Goal: Information Seeking & Learning: Learn about a topic

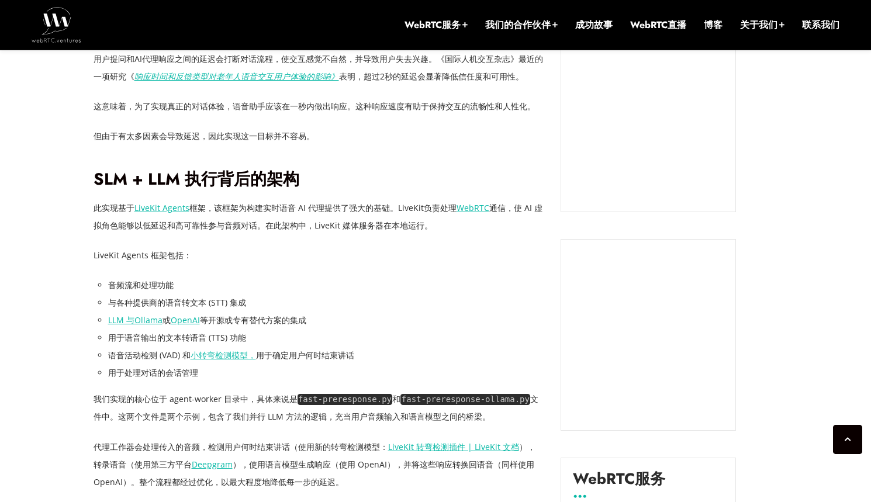
scroll to position [1101, 0]
drag, startPoint x: 234, startPoint y: 316, endPoint x: 316, endPoint y: 350, distance: 88.5
click at [317, 350] on ul "音频流和处理功能 与各种提供商的语音转文本 (STT) 集成 LLM 与Ollama 或 OpenAI 等开源或专有替代方案的集成 用于语音输出的文本转语音 …" at bounding box center [325, 329] width 435 height 106
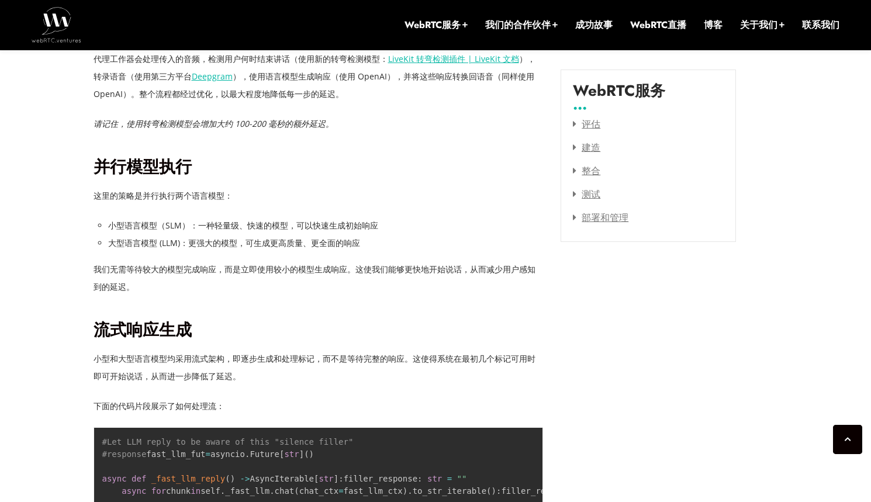
scroll to position [1540, 0]
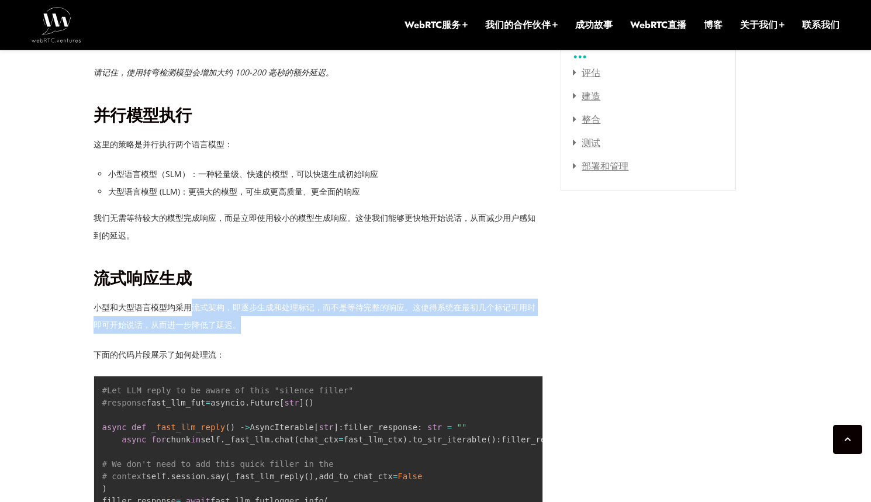
drag, startPoint x: 189, startPoint y: 307, endPoint x: 242, endPoint y: 323, distance: 55.6
click at [242, 323] on p "小型和大型语言模型均采用流式架构，即逐步生成和处理标记，而不是等待完整的响应。这使得系统在最初几个标记可用时即可开始说话，从而进一步降低了延迟。" at bounding box center [318, 316] width 450 height 35
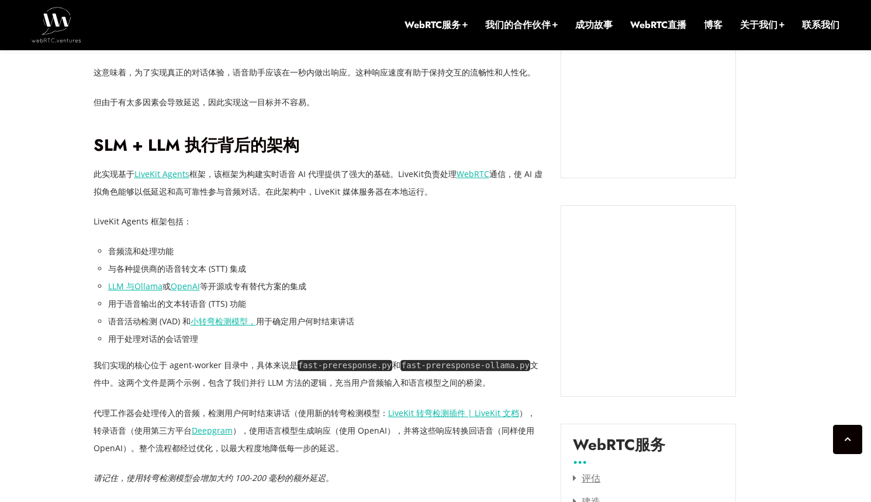
scroll to position [1209, 0]
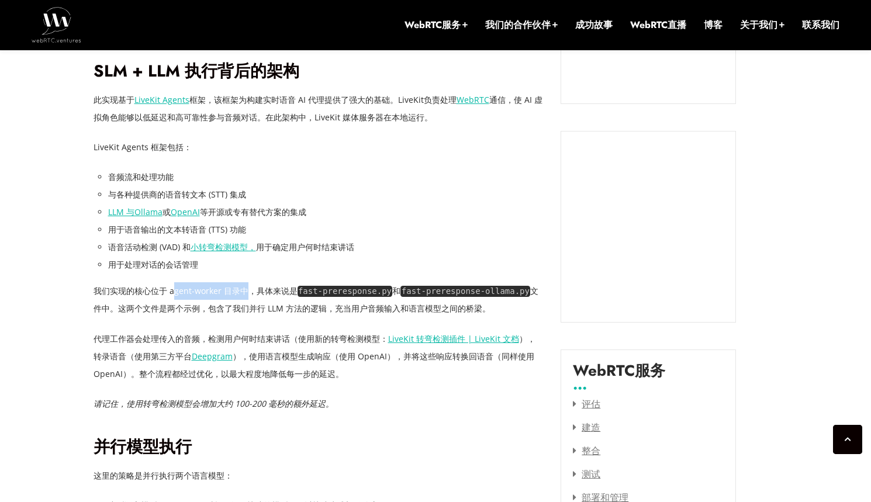
drag, startPoint x: 175, startPoint y: 297, endPoint x: 247, endPoint y: 298, distance: 72.5
click at [247, 298] on p "我们实现的核心位于 agent-worker 目录中，具体来说是 fast-preresponse.py 和 fast-preresponse-ollama.…" at bounding box center [318, 299] width 450 height 35
click at [248, 309] on font "文件中。这两个文件是两个示例，包含了我们并行 LLM 方法的逻辑，充当用户音频输入和语言模型之间的桥梁。" at bounding box center [315, 299] width 445 height 29
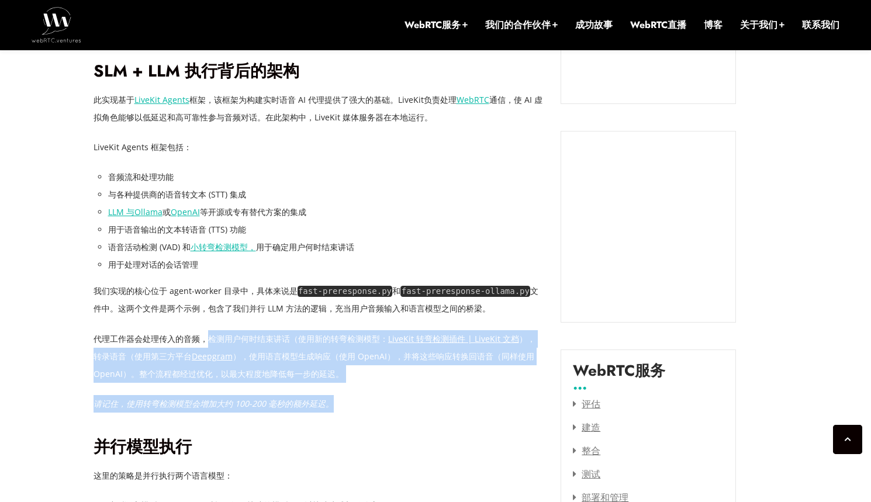
drag, startPoint x: 210, startPoint y: 339, endPoint x: 332, endPoint y: 398, distance: 136.2
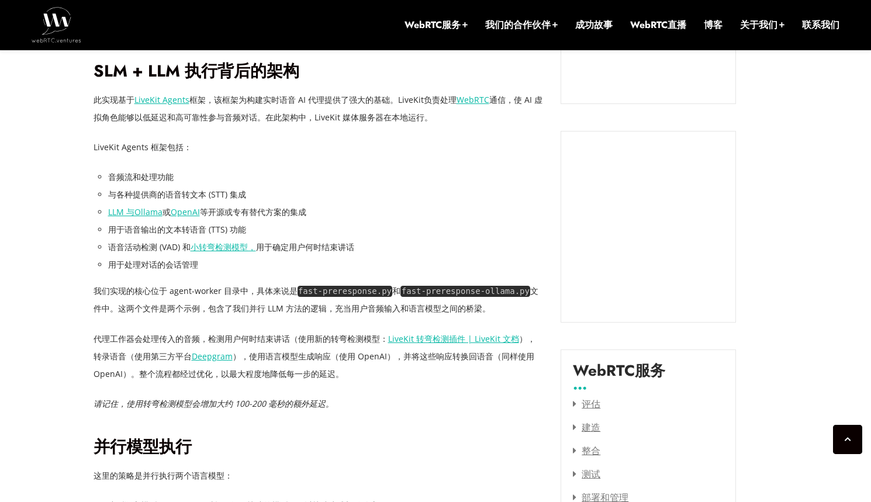
click at [333, 398] on p "请记住，使用转弯检测模型会增加大约 100-200 毫秒的额外延迟。" at bounding box center [318, 404] width 450 height 18
drag, startPoint x: 162, startPoint y: 290, endPoint x: 258, endPoint y: 305, distance: 96.9
click at [259, 306] on p "我们实现的核心位于 agent-worker 目录中，具体来说是 fast-preresponse.py 和 fast-preresponse-ollama.…" at bounding box center [318, 299] width 450 height 35
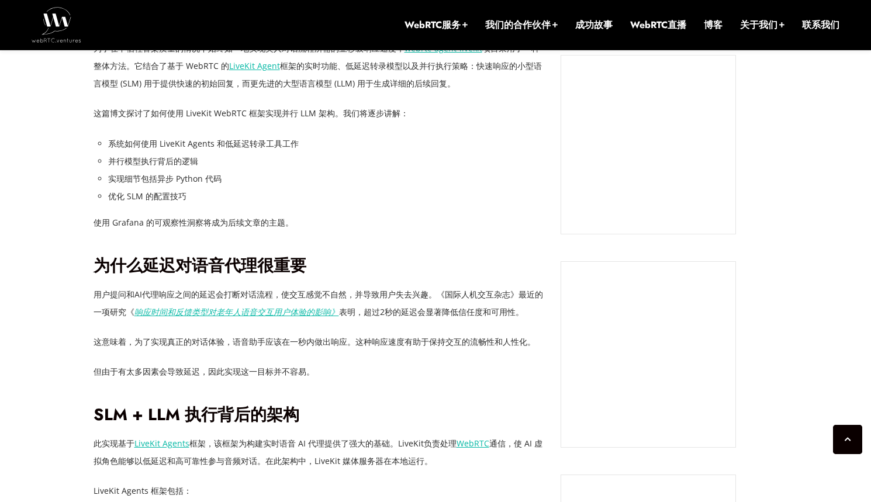
scroll to position [1215, 0]
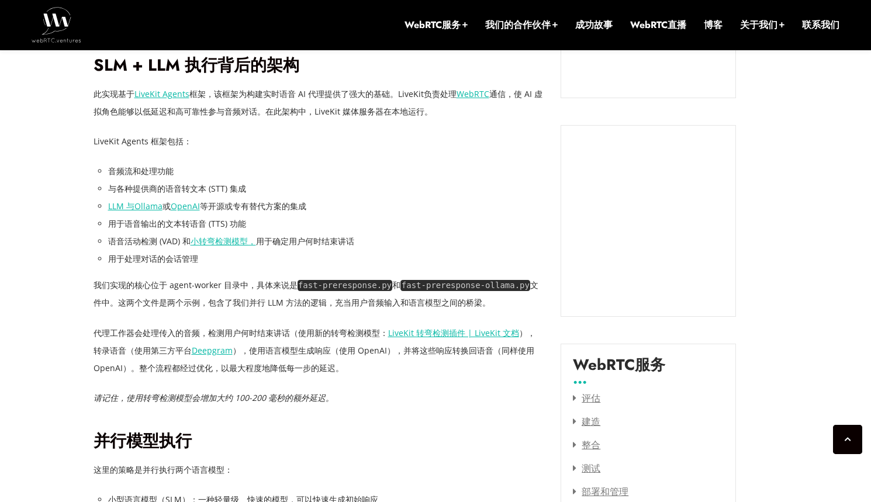
drag, startPoint x: 252, startPoint y: 294, endPoint x: 302, endPoint y: 357, distance: 79.8
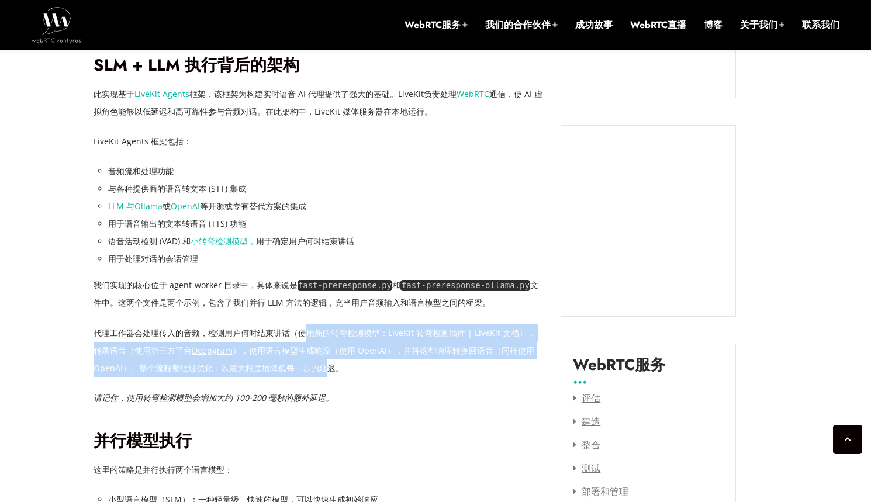
drag, startPoint x: 309, startPoint y: 334, endPoint x: 319, endPoint y: 361, distance: 29.4
click at [319, 361] on p "代理工作器会处理传入的音频，检测用户何时结束讲话（使用新的转弯检测模型： LiveKit 转弯检测插件 | LiveKit 文档 ），转录语音（使用第三方平台…" at bounding box center [318, 350] width 450 height 53
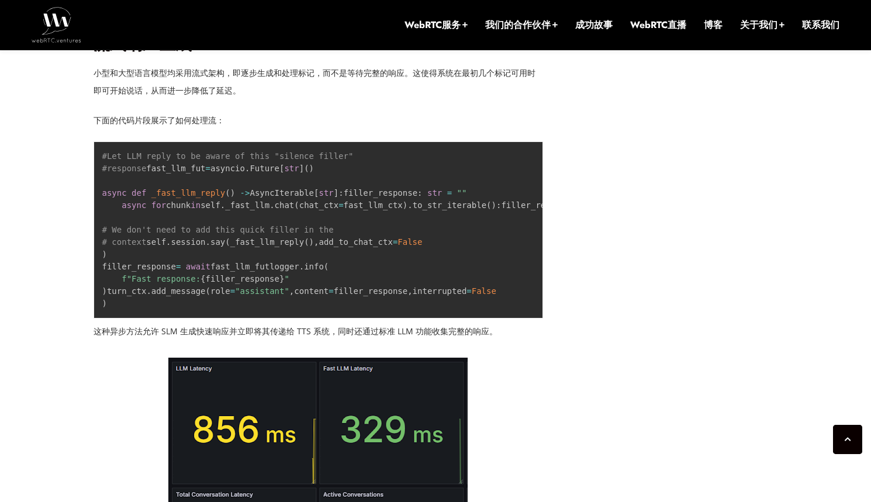
scroll to position [1826, 0]
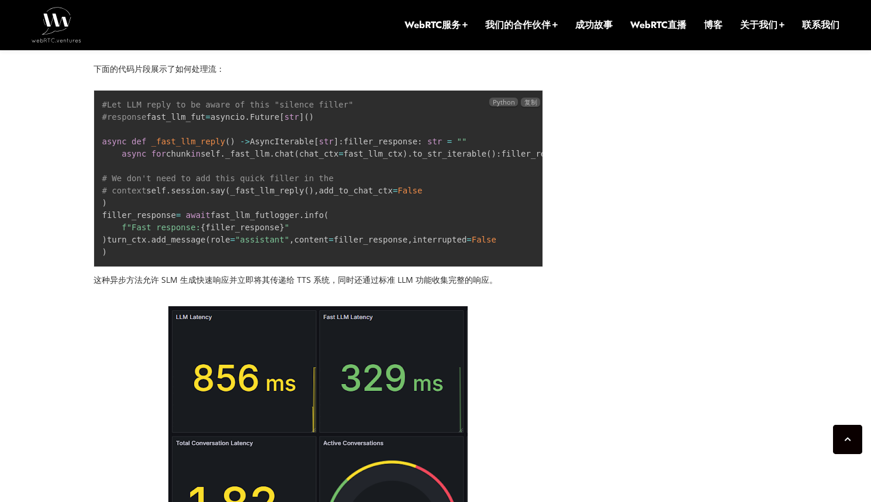
click at [220, 257] on code "#Let LLM reply to be aware of this "silence filler" #response fast_llm_fut = as…" at bounding box center [479, 178] width 754 height 157
click at [233, 257] on code "#Let LLM reply to be aware of this "silence filler" #response fast_llm_fut = as…" at bounding box center [479, 178] width 754 height 157
click at [198, 220] on span "await" at bounding box center [198, 214] width 25 height 9
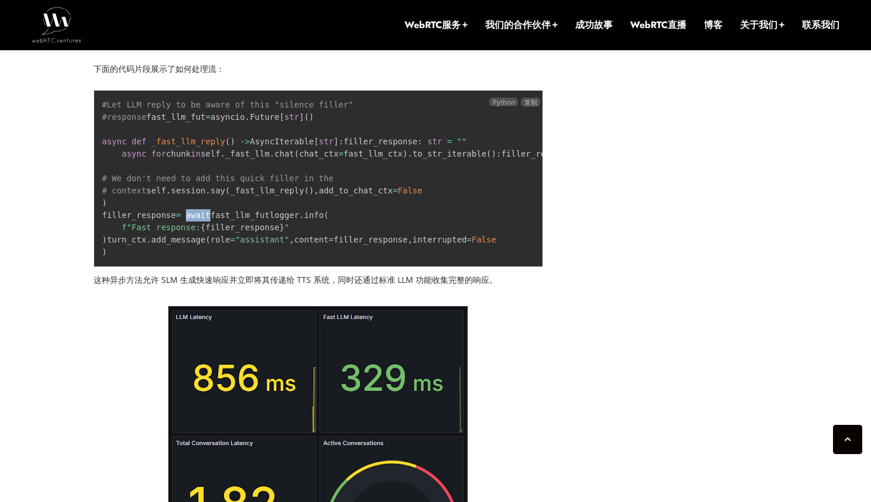
click at [198, 220] on span "await" at bounding box center [198, 214] width 25 height 9
click at [249, 257] on code "#Let LLM reply to be aware of this "silence filler" #response fast_llm_fut = as…" at bounding box center [479, 178] width 754 height 157
click at [205, 220] on span "await" at bounding box center [198, 214] width 25 height 9
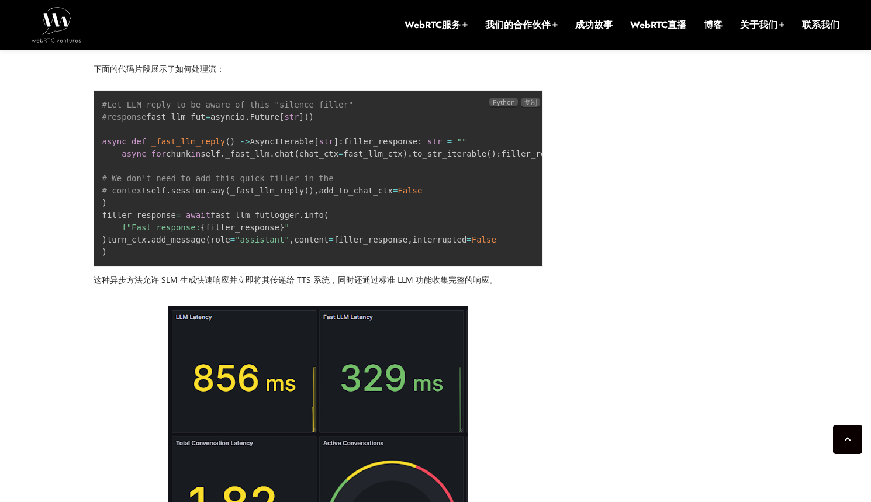
click at [264, 257] on code "#Let LLM reply to be aware of this "silence filler" #response fast_llm_fut = as…" at bounding box center [479, 178] width 754 height 157
click at [190, 146] on span "_fast_llm_reply" at bounding box center [188, 141] width 74 height 9
click at [210, 243] on code "#Let LLM reply to be aware of this "silence filler" #response fast_llm_fut = as…" at bounding box center [479, 178] width 754 height 157
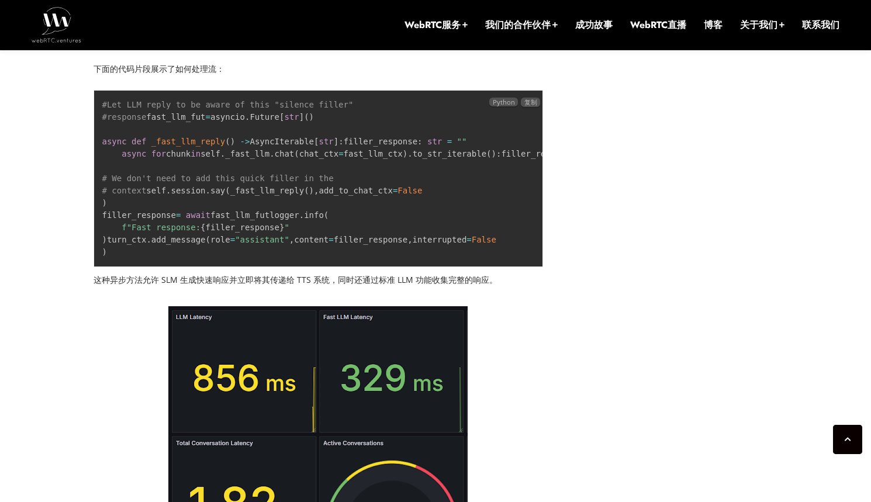
click at [210, 243] on code "#Let LLM reply to be aware of this "silence filler" #response fast_llm_fut = as…" at bounding box center [479, 178] width 754 height 157
click at [179, 231] on code "#Let LLM reply to be aware of this "silence filler" #response fast_llm_fut = as…" at bounding box center [479, 178] width 754 height 157
click at [196, 243] on code "#Let LLM reply to be aware of this "silence filler" #response fast_llm_fut = as…" at bounding box center [479, 178] width 754 height 157
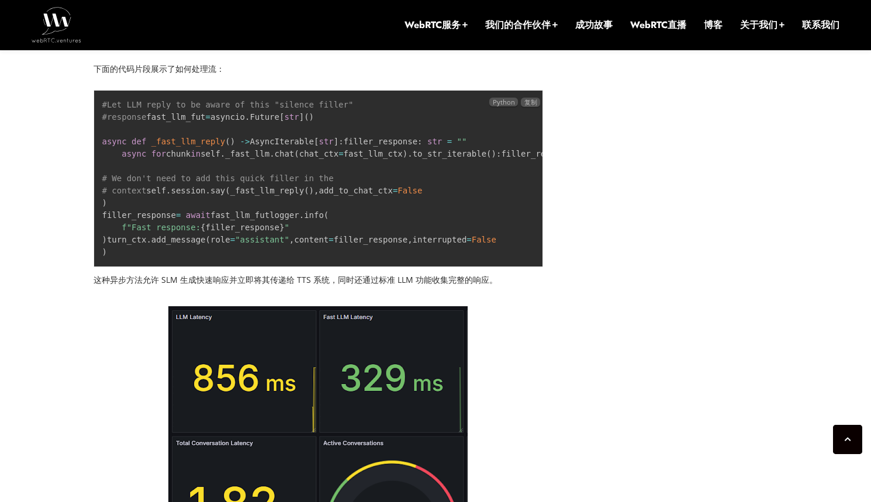
click at [162, 243] on code "#Let LLM reply to be aware of this "silence filler" #response fast_llm_fut = as…" at bounding box center [479, 178] width 754 height 157
click at [216, 243] on code "#Let LLM reply to be aware of this "silence filler" #response fast_llm_fut = as…" at bounding box center [479, 178] width 754 height 157
click at [158, 243] on code "#Let LLM reply to be aware of this "silence filler" #response fast_llm_fut = as…" at bounding box center [479, 178] width 754 height 157
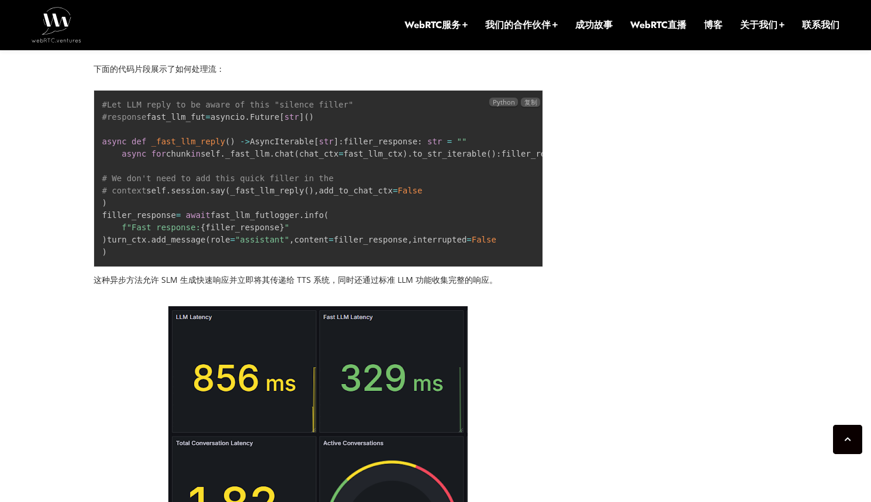
click at [158, 243] on code "#Let LLM reply to be aware of this "silence filler" #response fast_llm_fut = as…" at bounding box center [479, 178] width 754 height 157
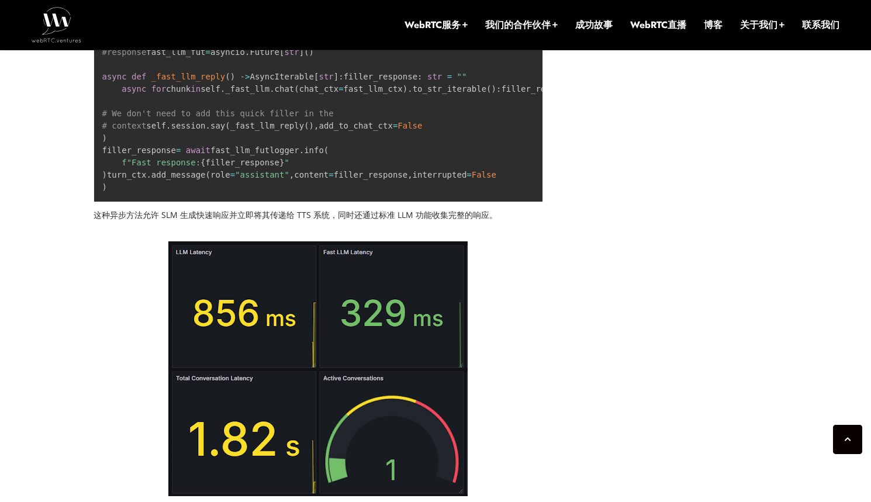
scroll to position [1893, 0]
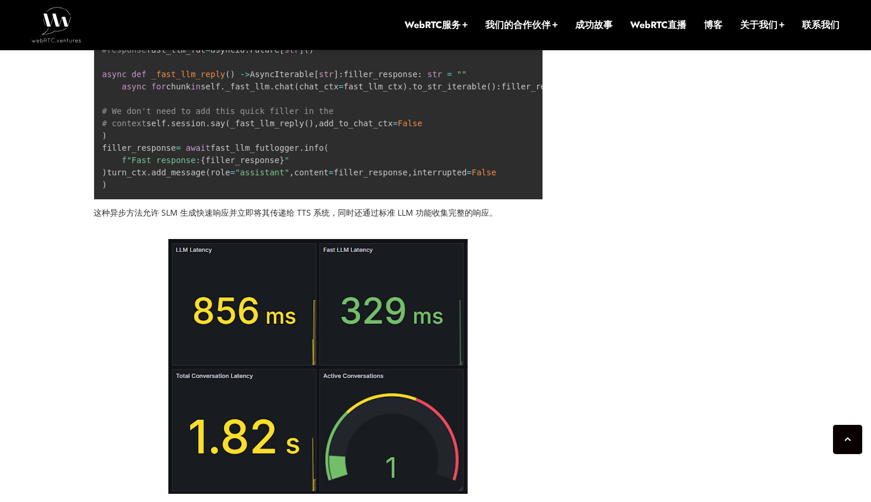
click at [116, 189] on code "#Let LLM reply to be aware of this "silence filler" #response fast_llm_fut = as…" at bounding box center [479, 111] width 754 height 157
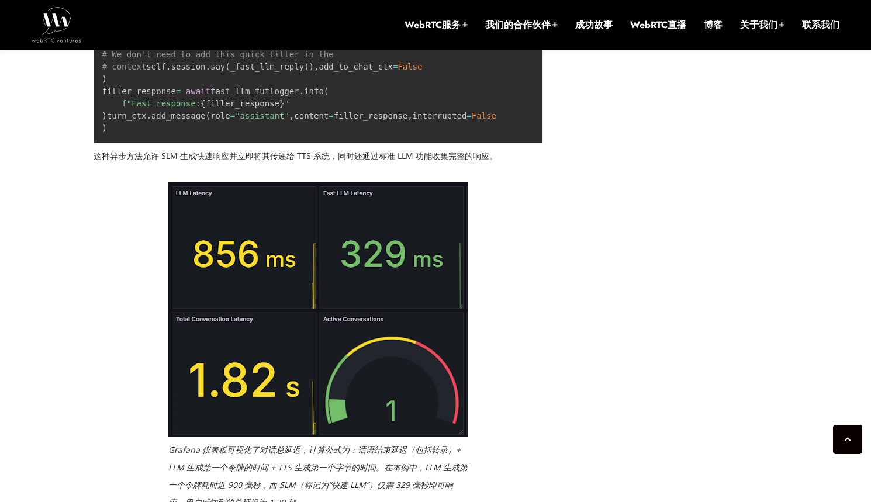
scroll to position [1954, 0]
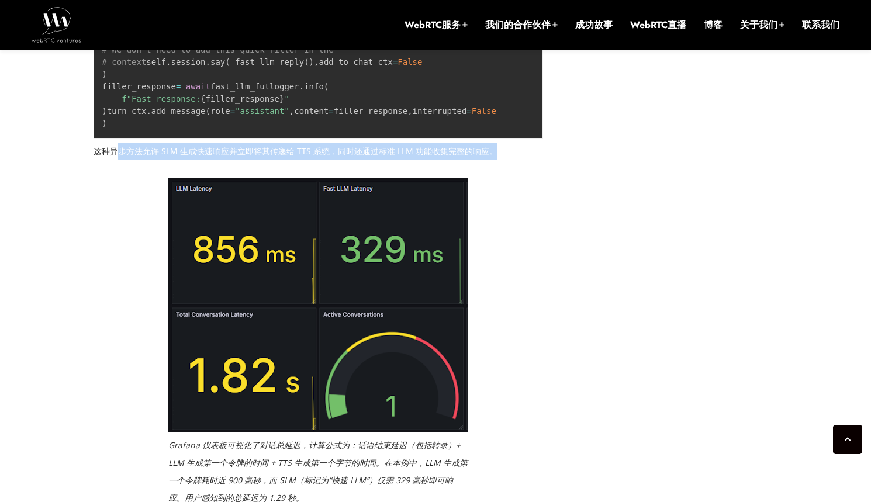
drag, startPoint x: 121, startPoint y: 343, endPoint x: 489, endPoint y: 345, distance: 368.1
click at [493, 157] on font "这种异步方法允许 SLM 生成快速响应并立即将其传递给 TTS 系统，同时还通过标准 LLM 功能收集完整的响应。" at bounding box center [295, 150] width 404 height 11
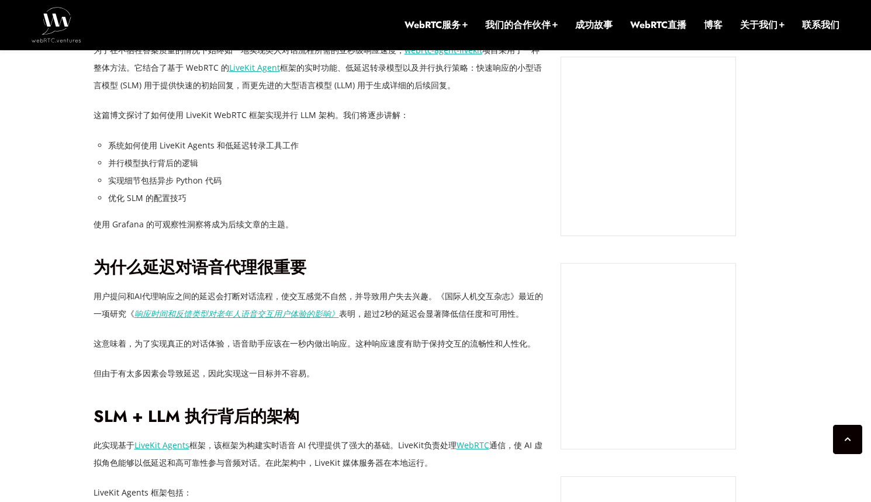
scroll to position [656, 0]
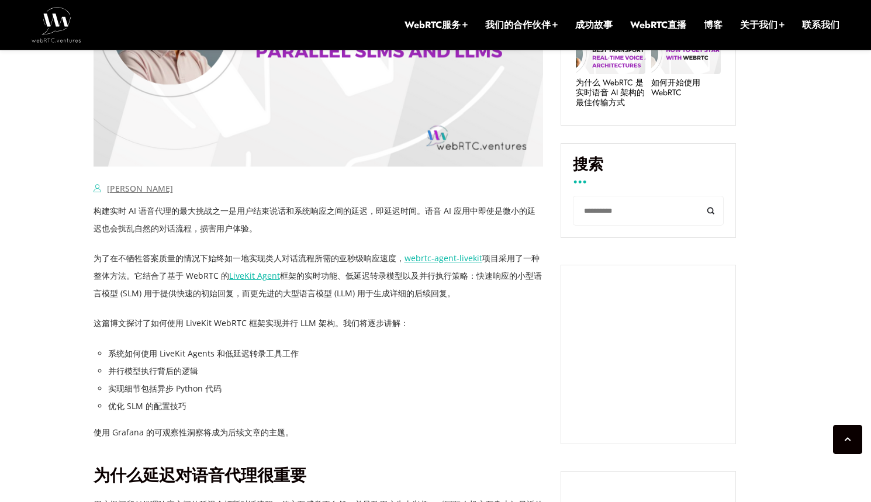
click at [428, 258] on font "webrtc-agent-livekit" at bounding box center [443, 257] width 78 height 11
click at [436, 254] on font "webrtc-agent-livekit" at bounding box center [443, 257] width 78 height 11
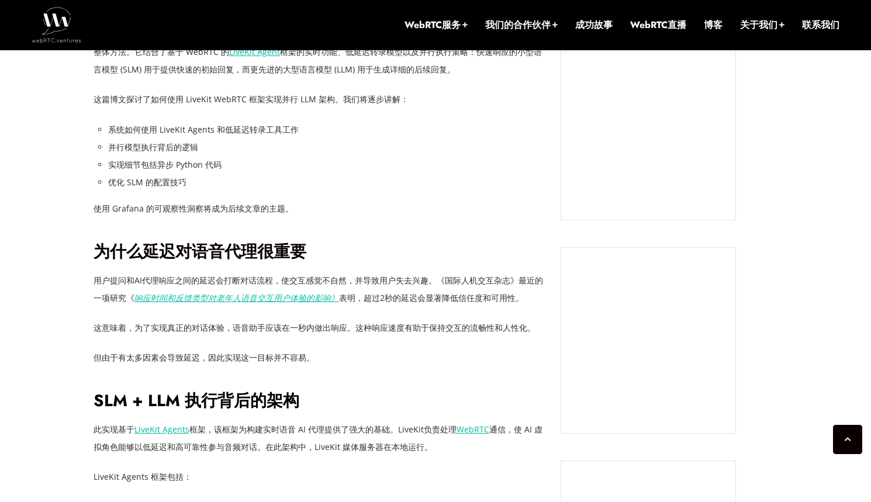
scroll to position [1039, 0]
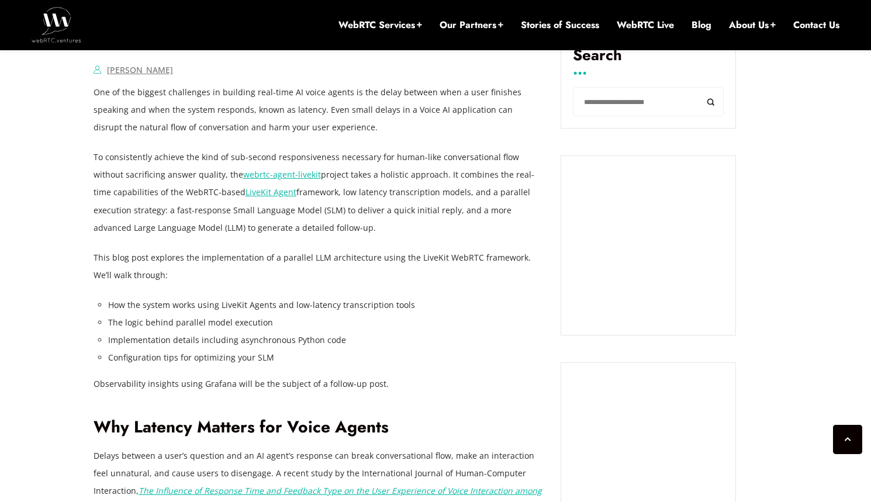
scroll to position [726, 0]
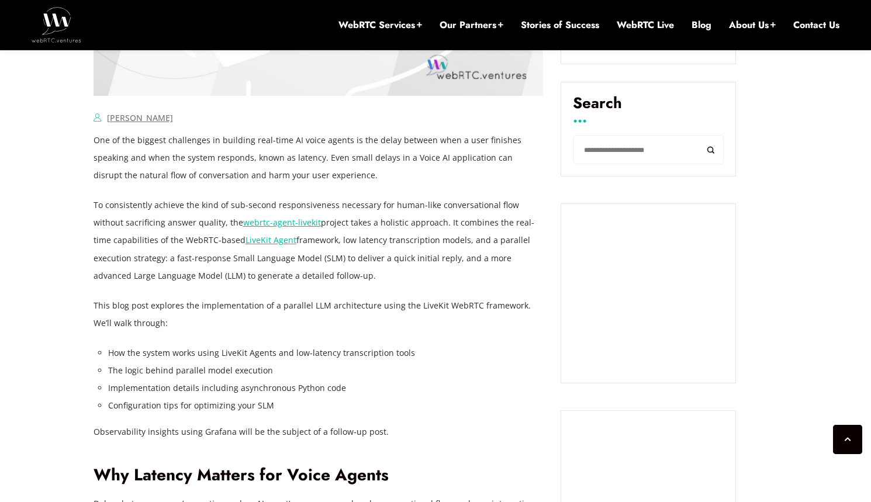
click at [269, 227] on link "webrtc-agent-livekit" at bounding box center [282, 222] width 78 height 11
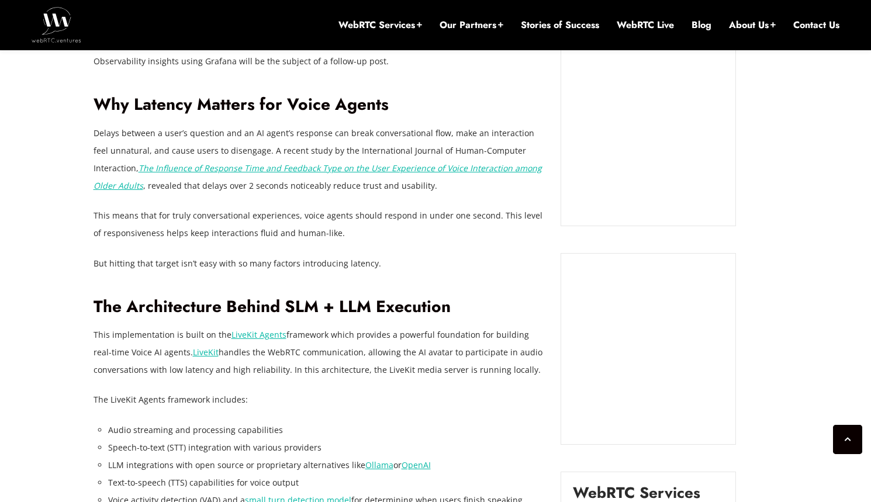
scroll to position [1404, 0]
